Goal: Use online tool/utility: Utilize a website feature to perform a specific function

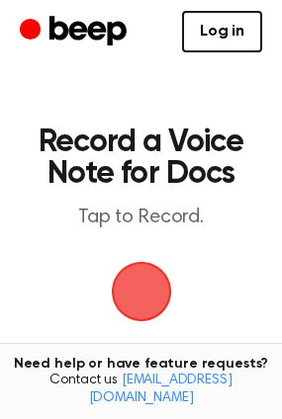
click at [145, 292] on span "button" at bounding box center [141, 291] width 55 height 55
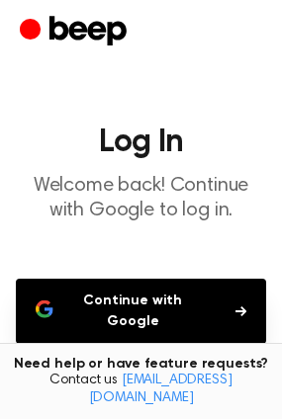
click at [141, 320] on button "Continue with Google" at bounding box center [141, 311] width 250 height 65
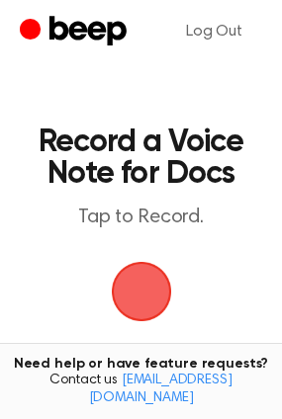
drag, startPoint x: 146, startPoint y: 301, endPoint x: 121, endPoint y: 295, distance: 26.4
click at [148, 301] on span "button" at bounding box center [141, 291] width 55 height 55
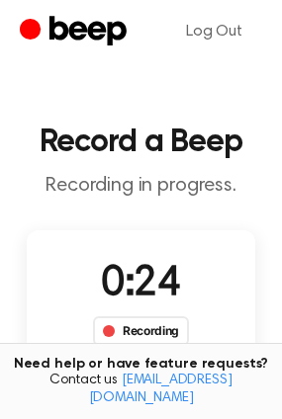
click at [156, 336] on div "Recording" at bounding box center [141, 332] width 96 height 30
click at [135, 281] on span "0:26" at bounding box center [140, 285] width 79 height 42
click at [137, 328] on div "Recording" at bounding box center [141, 332] width 96 height 30
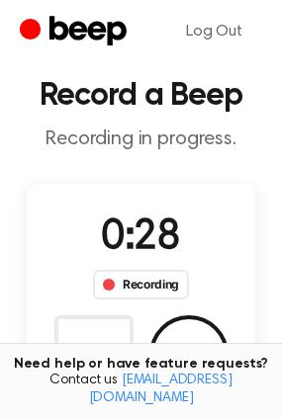
scroll to position [198, 0]
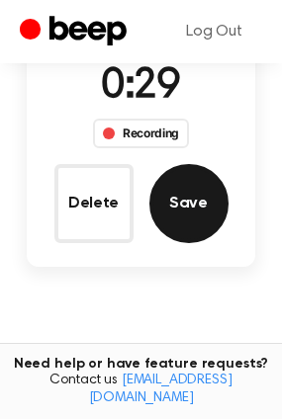
click at [186, 204] on button "Save" at bounding box center [188, 203] width 79 height 79
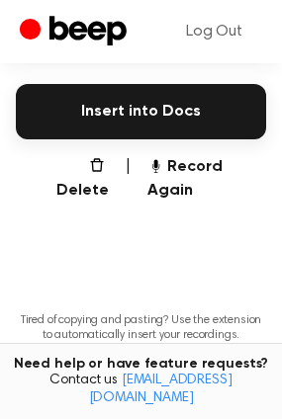
scroll to position [346, 0]
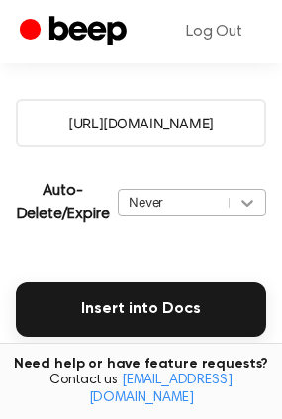
click at [255, 206] on div "Never" at bounding box center [192, 203] width 148 height 28
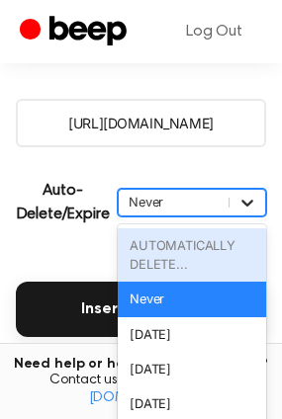
scroll to position [395, 0]
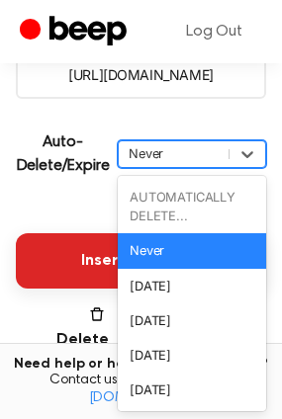
drag, startPoint x: 162, startPoint y: 245, endPoint x: 144, endPoint y: 245, distance: 17.8
click at [162, 245] on div "Never" at bounding box center [192, 250] width 148 height 35
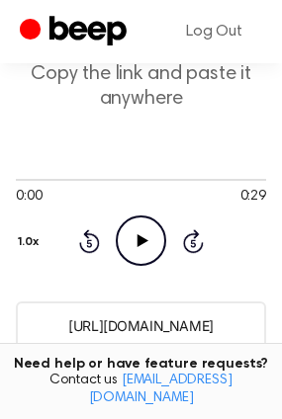
scroll to position [138, 0]
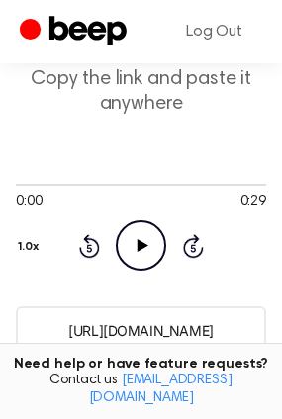
click at [143, 247] on icon at bounding box center [143, 245] width 11 height 13
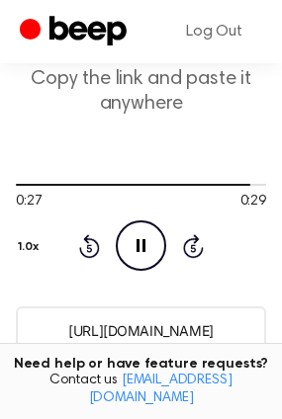
click at [143, 255] on icon "Pause Audio" at bounding box center [141, 246] width 50 height 50
